Goal: Information Seeking & Learning: Learn about a topic

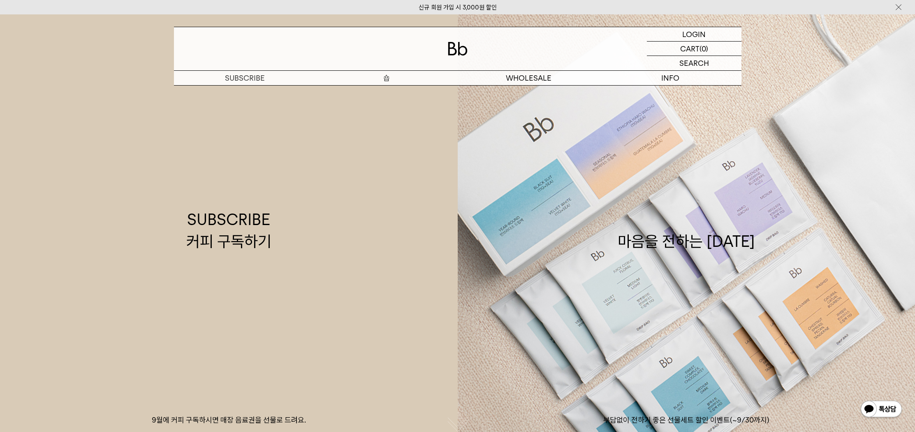
click at [385, 78] on p "숍" at bounding box center [387, 78] width 142 height 14
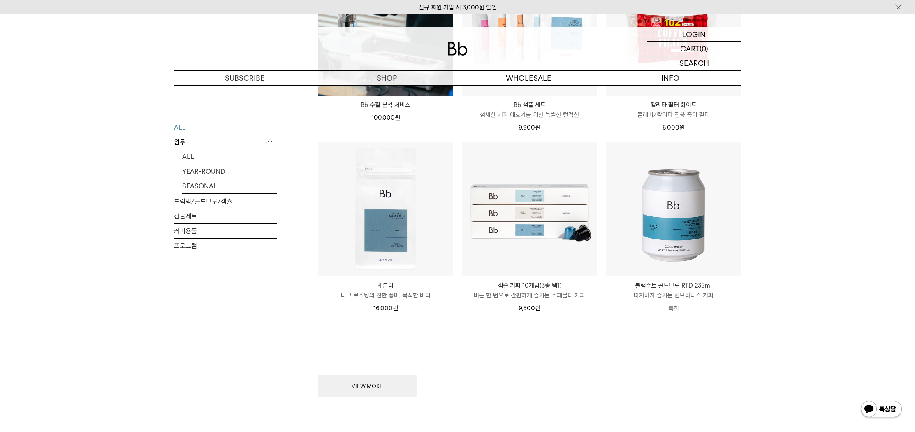
scroll to position [1051, 0]
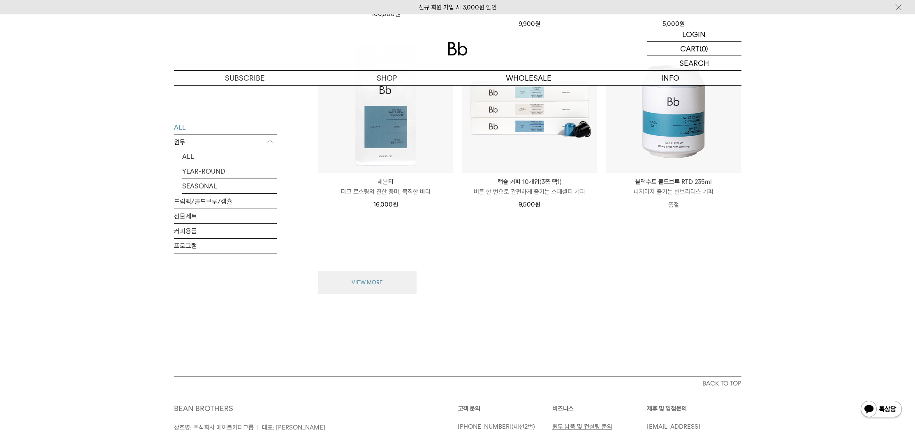
click at [391, 282] on button "VIEW MORE" at bounding box center [367, 282] width 99 height 23
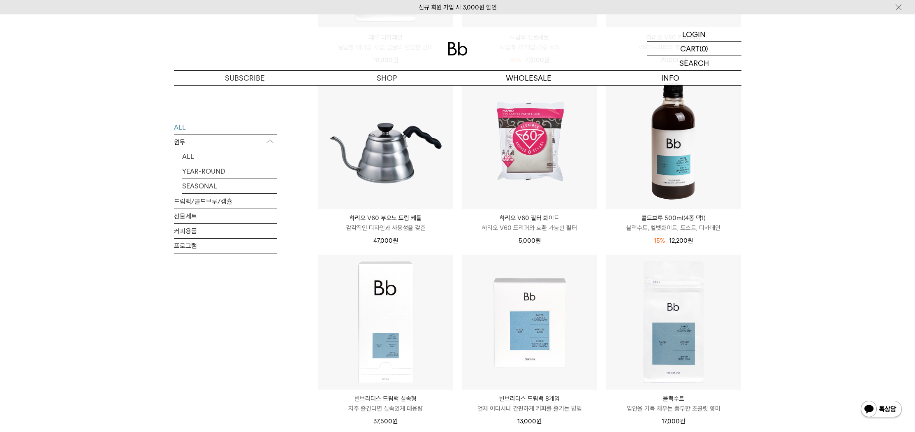
scroll to position [1633, 0]
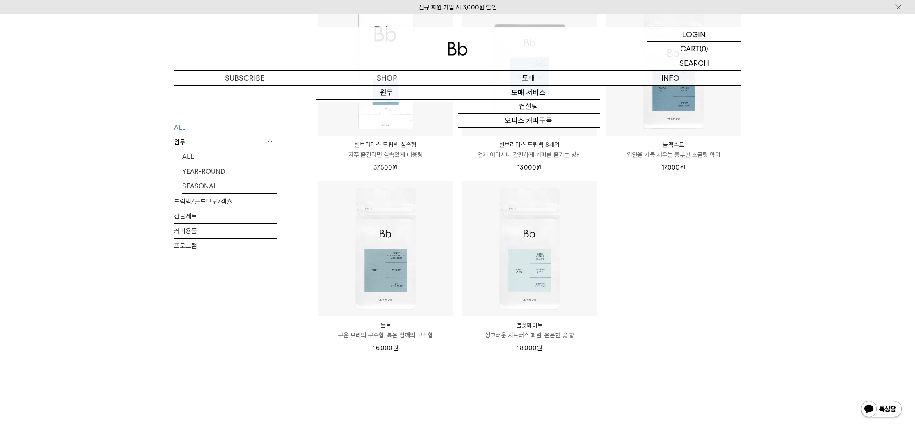
click at [530, 76] on p "도매" at bounding box center [529, 78] width 142 height 14
click at [532, 76] on p "도매" at bounding box center [529, 78] width 142 height 14
click at [531, 91] on link "도매 서비스" at bounding box center [529, 93] width 142 height 14
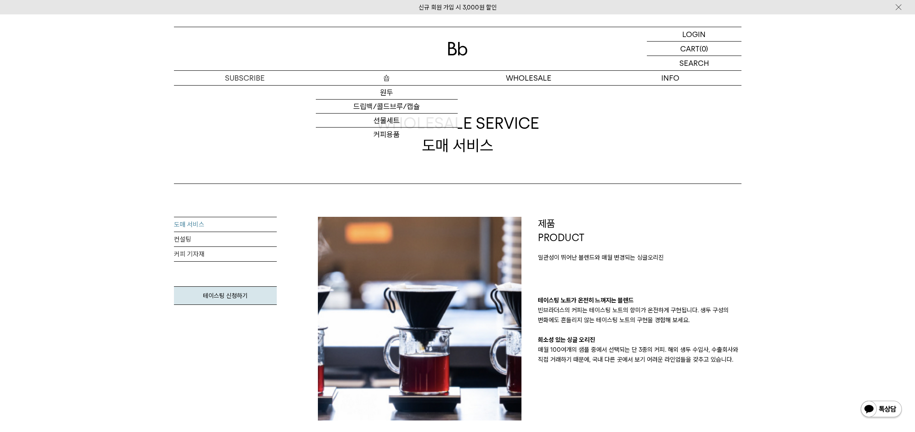
click at [411, 80] on p "숍" at bounding box center [387, 78] width 142 height 14
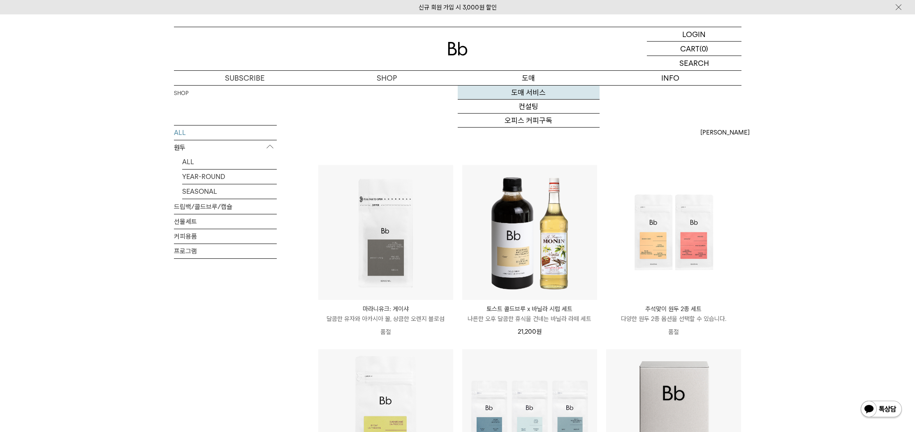
click at [535, 92] on link "도매 서비스" at bounding box center [529, 93] width 142 height 14
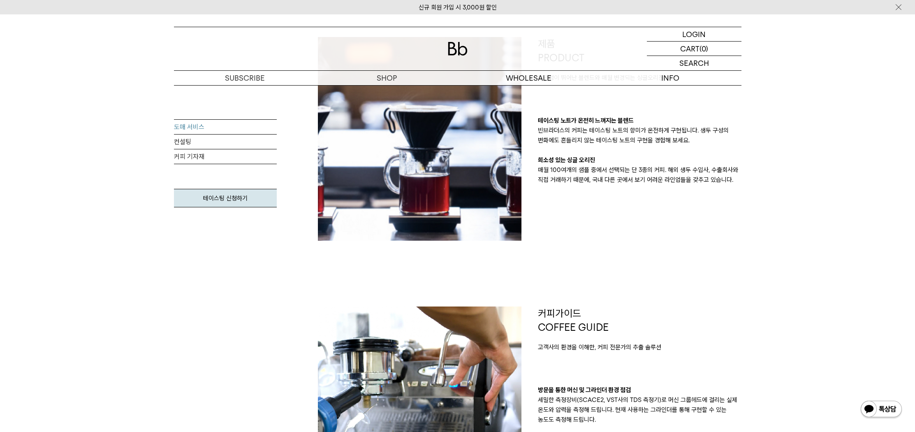
scroll to position [343, 0]
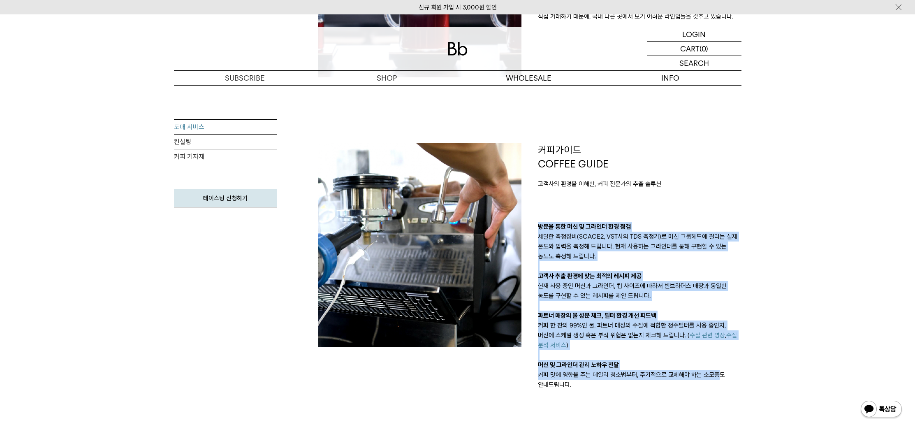
drag, startPoint x: 681, startPoint y: 199, endPoint x: 711, endPoint y: 368, distance: 171.9
click at [716, 370] on div "커피가이드 COFFEE GUIDE 고객사의 환경을 이해한, 커피 전문가의 추출 솔루션 방문을 통한 머신 및 그라인더 환경 점검 세밀한 측정장비…" at bounding box center [640, 266] width 204 height 246
click at [710, 368] on p "머신 및 그라인더 관리 노하우 전달" at bounding box center [640, 365] width 204 height 10
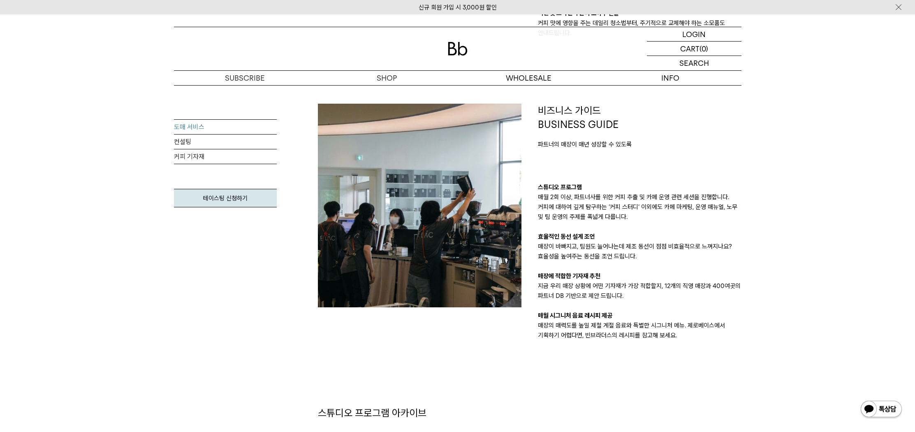
scroll to position [737, 0]
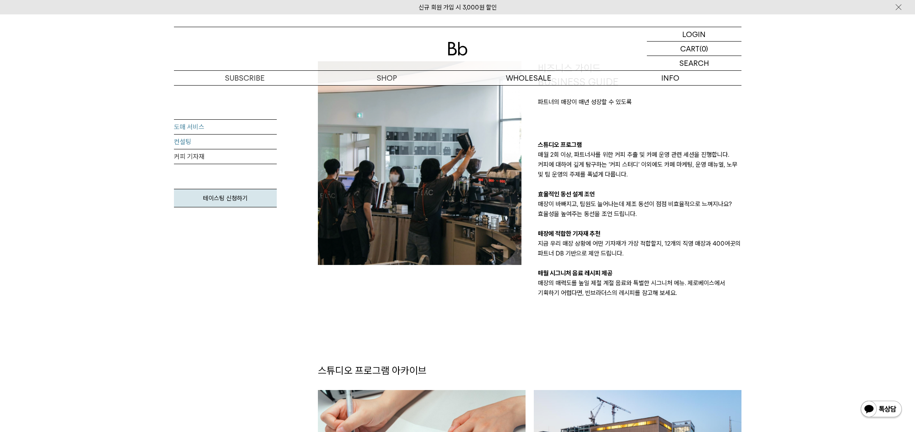
click at [181, 144] on link "컨설팅" at bounding box center [225, 141] width 103 height 15
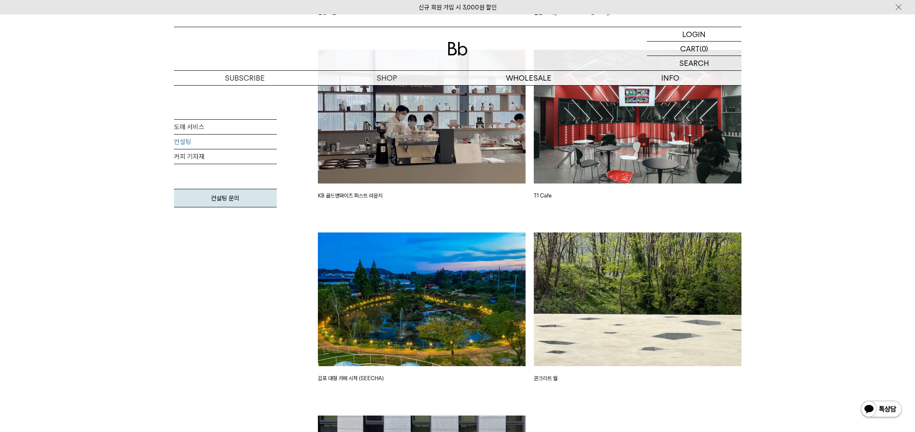
scroll to position [1816, 0]
